Goal: Information Seeking & Learning: Learn about a topic

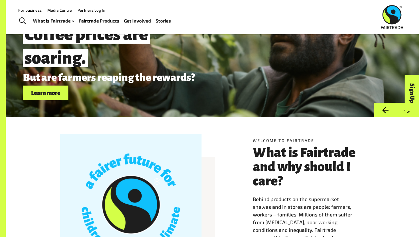
scroll to position [13, 0]
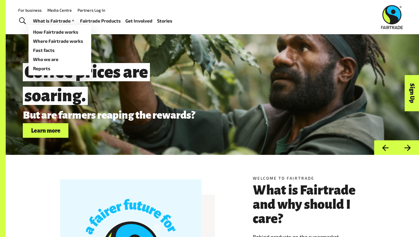
click at [45, 22] on link "What is Fairtrade" at bounding box center [54, 21] width 42 height 8
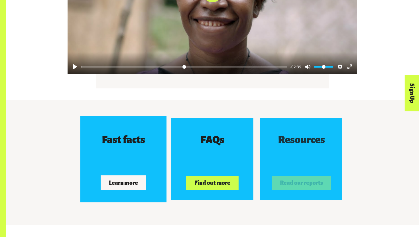
scroll to position [836, 0]
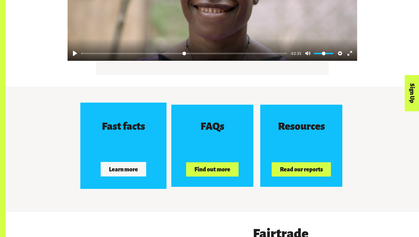
click at [131, 170] on button "Learn more" at bounding box center [124, 169] width 46 height 14
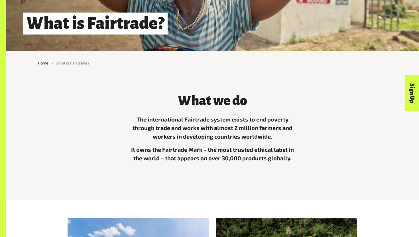
scroll to position [118, 0]
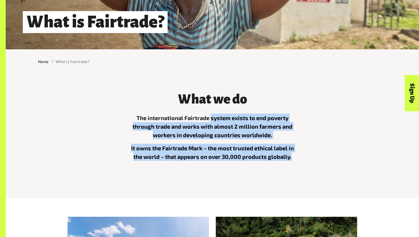
drag, startPoint x: 211, startPoint y: 118, endPoint x: 304, endPoint y: 158, distance: 101.6
click at [304, 158] on div "What we do The international Fairtrade system exists to end poverty through tra…" at bounding box center [212, 131] width 356 height 93
copy div "system exists to end poverty through trade and works with almost 2 million farm…"
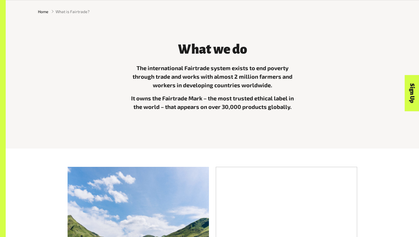
scroll to position [25, 0]
